Goal: Task Accomplishment & Management: Manage account settings

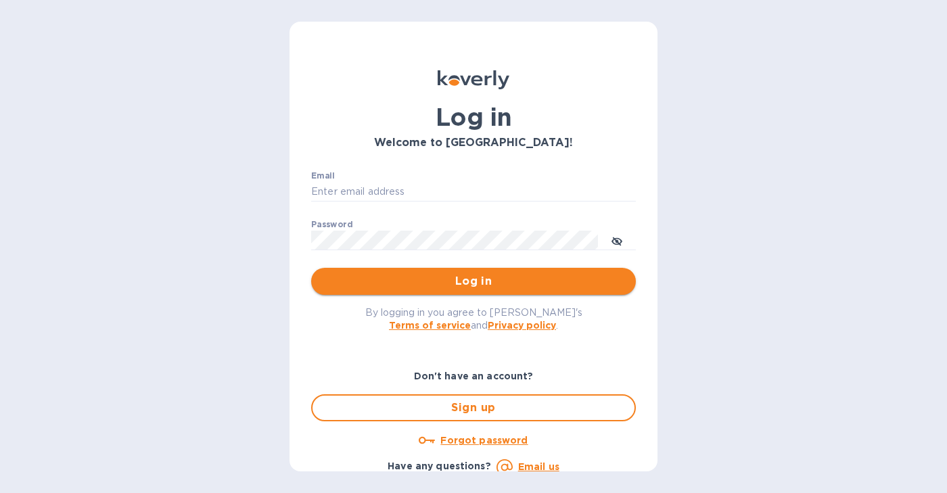
type input "[EMAIL_ADDRESS][DOMAIN_NAME]"
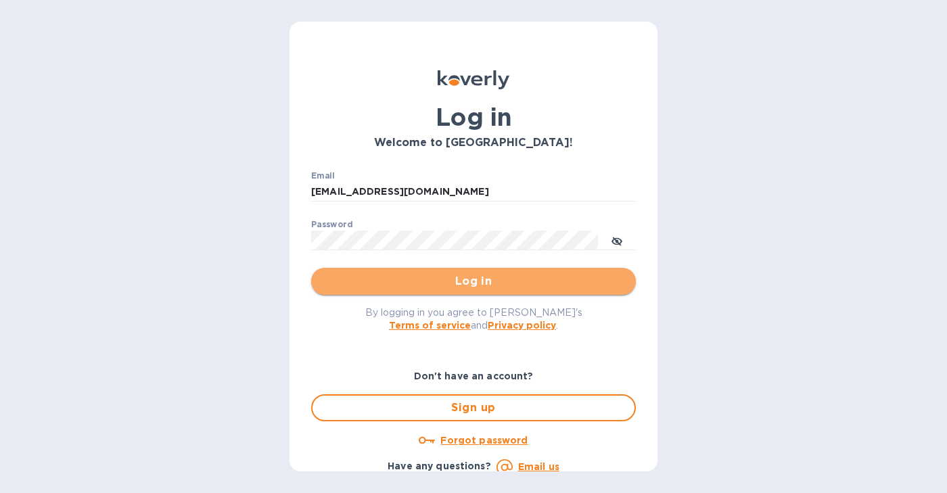
click at [480, 291] on button "Log in" at bounding box center [473, 281] width 325 height 27
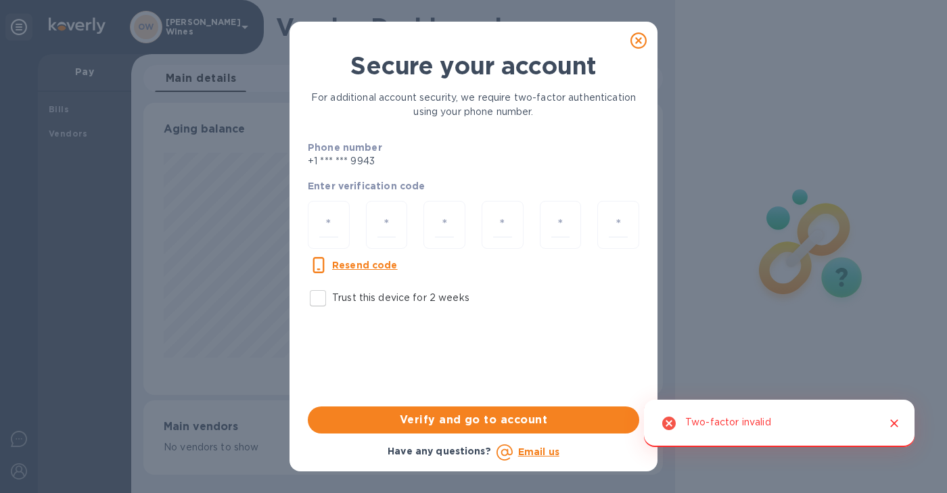
scroll to position [292, 520]
click at [323, 296] on input "Trust this device for 2 weeks" at bounding box center [318, 298] width 28 height 28
checkbox input "true"
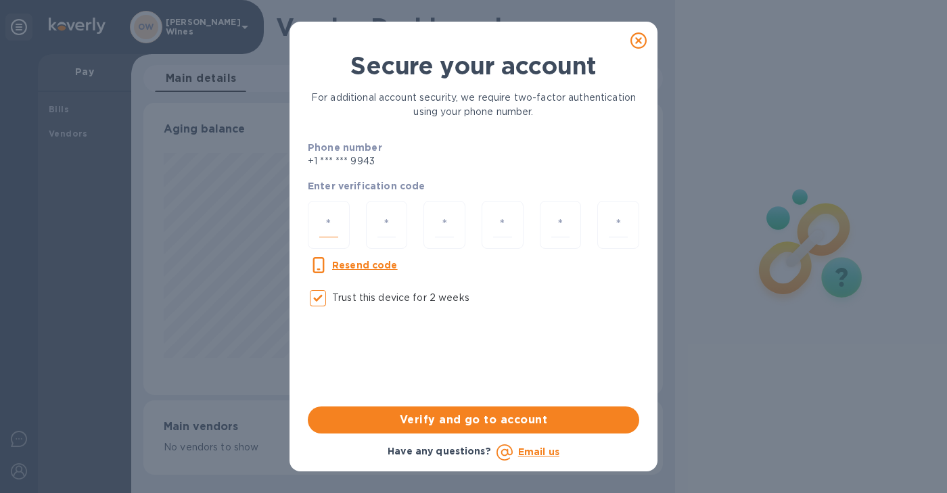
click at [329, 227] on input "number" at bounding box center [328, 224] width 19 height 25
type input "4"
type input "8"
type input "7"
type input "0"
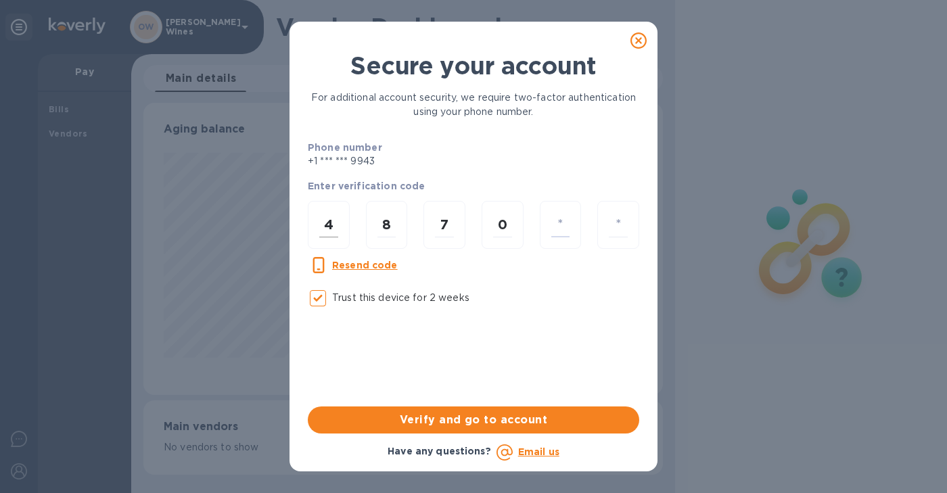
type input "6"
type input "1"
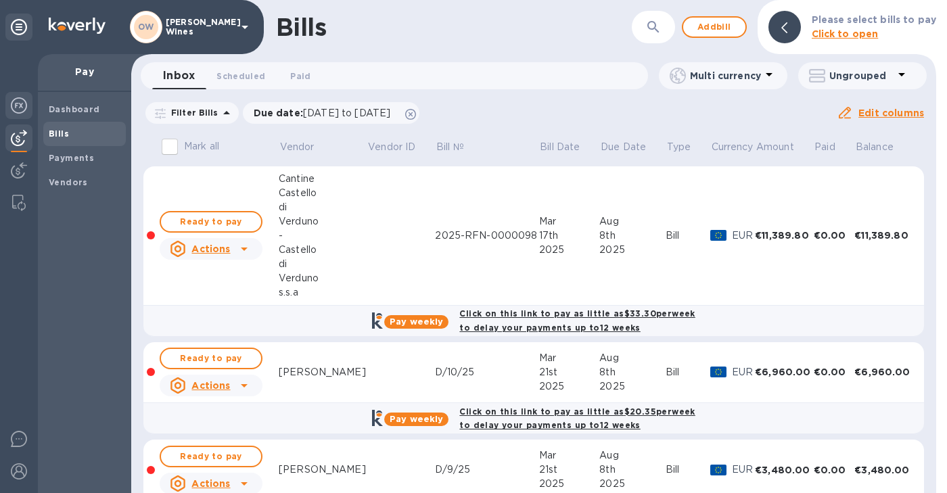
click at [20, 106] on img at bounding box center [19, 105] width 16 height 16
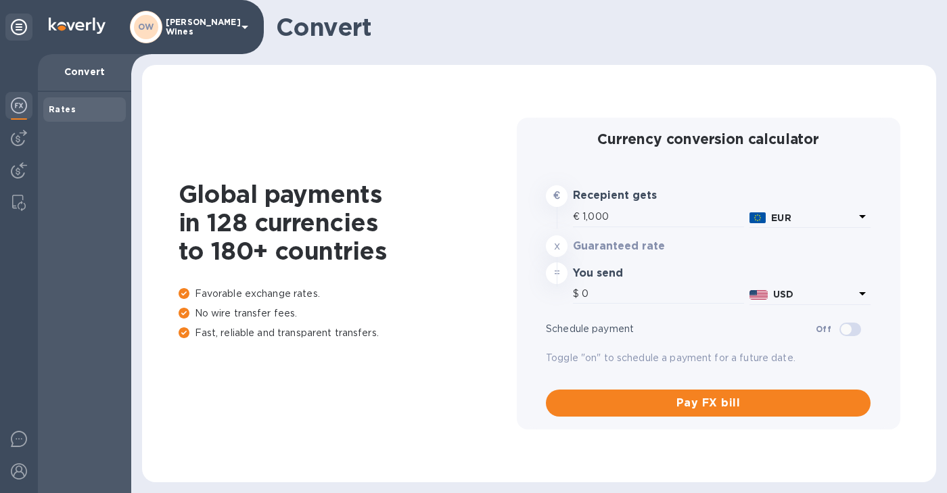
type input "1,169.3"
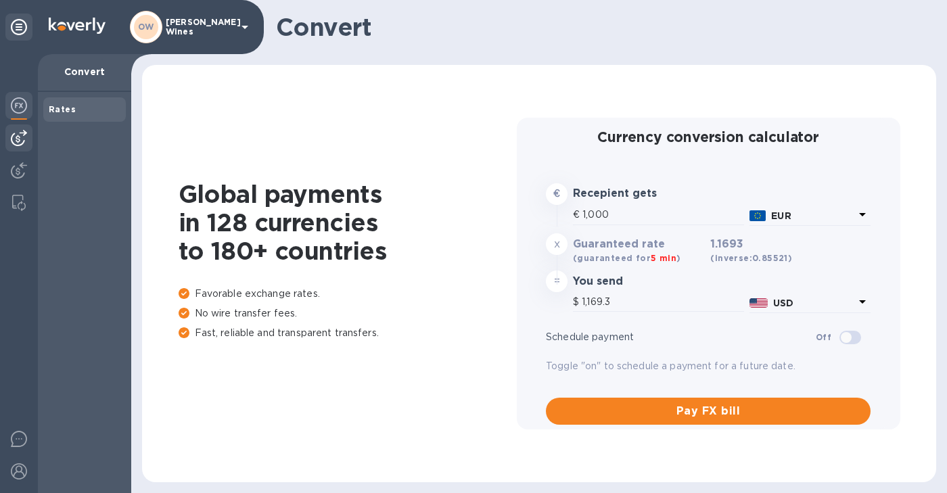
click at [21, 141] on img at bounding box center [19, 138] width 16 height 16
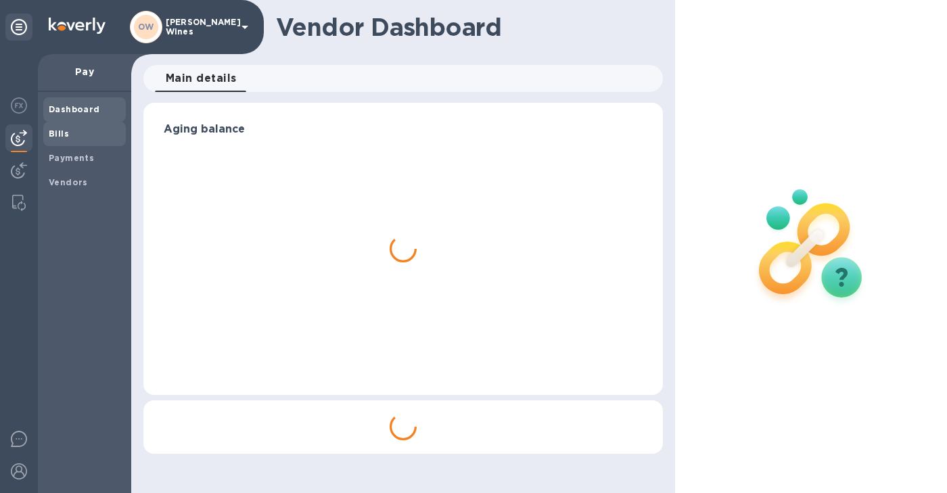
click at [63, 136] on b "Bills" at bounding box center [59, 134] width 20 height 10
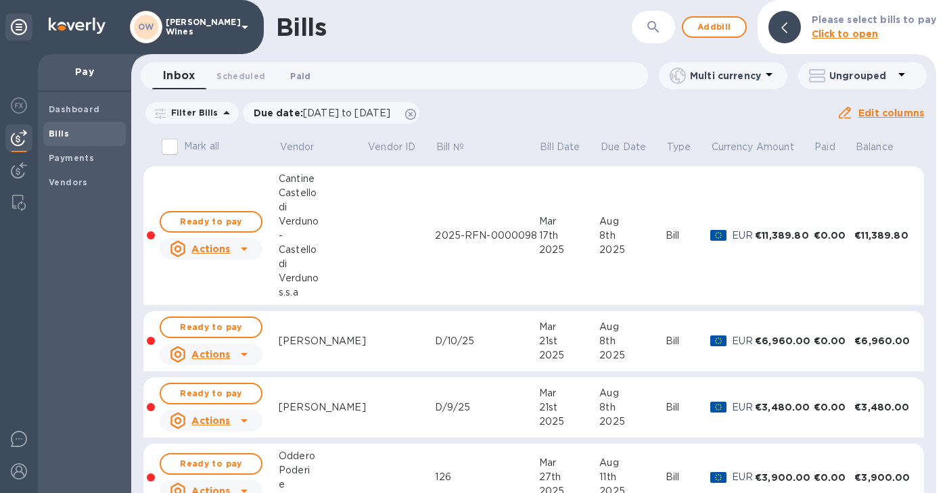
click at [297, 74] on span "Paid 0" at bounding box center [300, 76] width 20 height 14
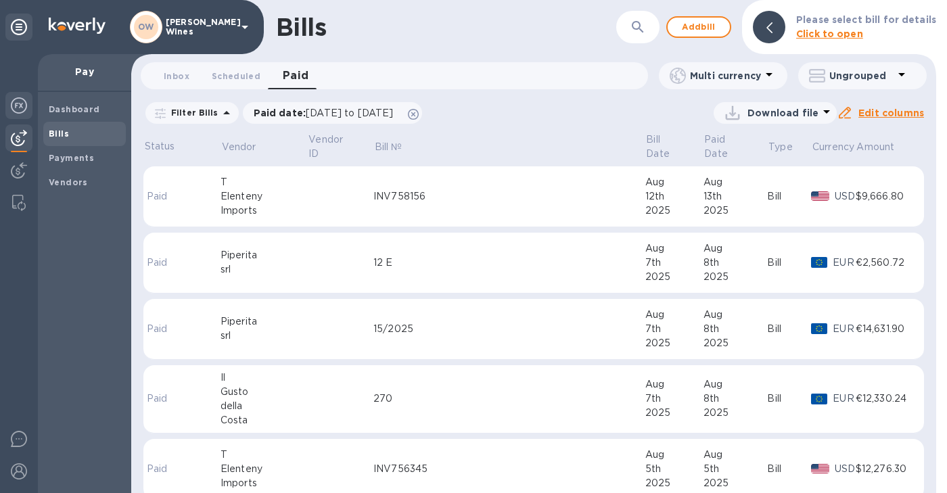
click at [20, 104] on img at bounding box center [19, 105] width 16 height 16
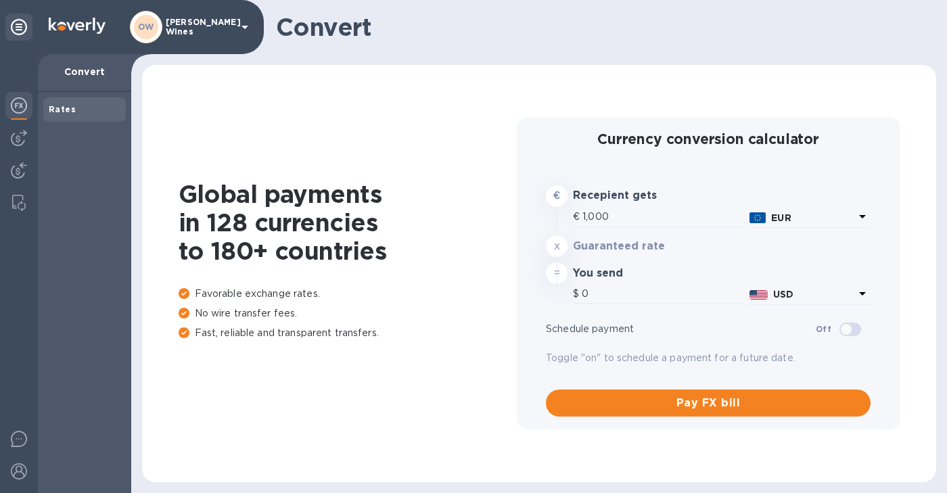
type input "1,168.9"
